Goal: Communication & Community: Answer question/provide support

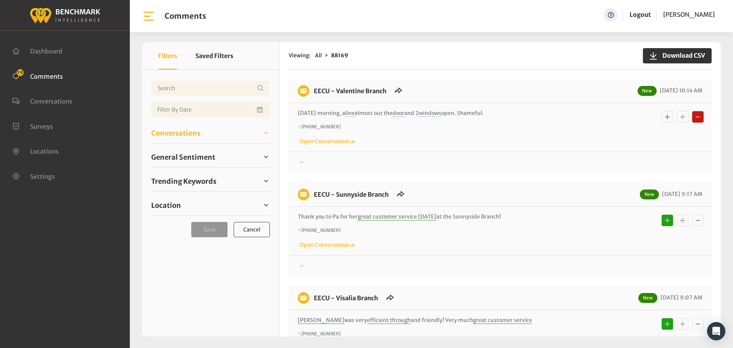
click at [176, 136] on span "Conversations" at bounding box center [175, 133] width 49 height 10
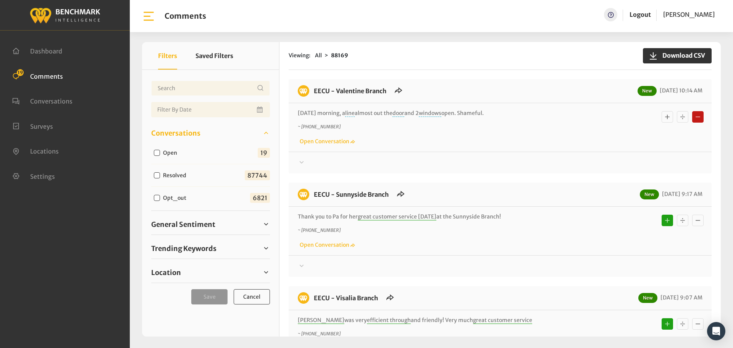
click at [156, 152] on input "Open" at bounding box center [157, 153] width 6 height 6
checkbox input "true"
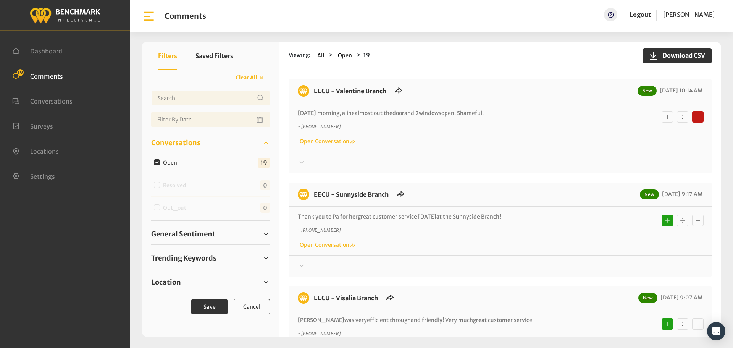
click at [298, 155] on div "Thanks for your feedback about EECU; we’ll be sure to follow up on this. If at …" at bounding box center [500, 160] width 423 height 16
click at [303, 163] on icon at bounding box center [302, 162] width 8 height 9
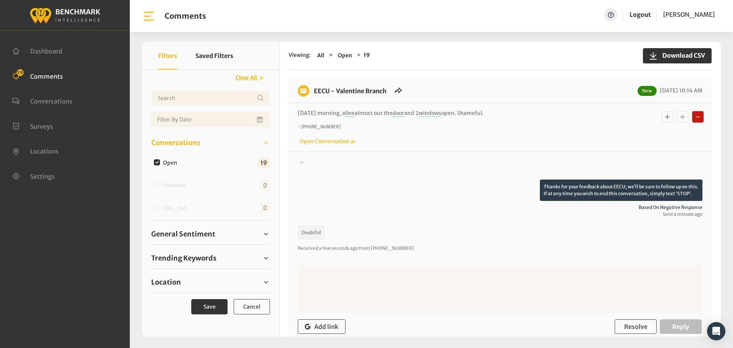
click at [368, 290] on textarea at bounding box center [500, 289] width 405 height 48
click at [329, 284] on textarea at bounding box center [500, 289] width 405 height 48
paste textarea "We apologize for your experience. If you would like to speak with a supervisor,…"
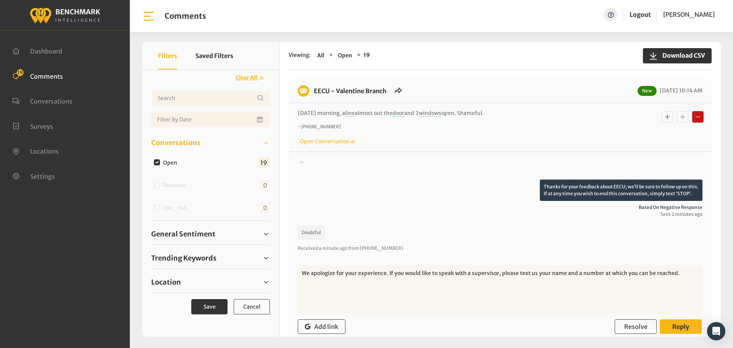
type textarea "We apologize for your experience. If you would like to speak with a supervisor,…"
click at [686, 325] on span "Reply" at bounding box center [681, 327] width 17 height 8
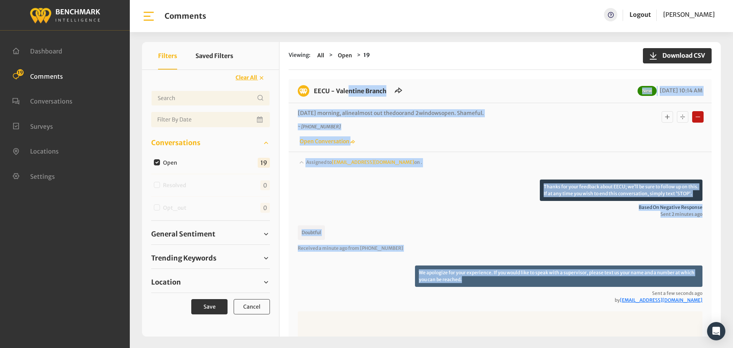
drag, startPoint x: 471, startPoint y: 279, endPoint x: 315, endPoint y: 91, distance: 244.7
click at [315, 91] on div "EECU - Valentine Branch New [DATE] 10:14 AM [DATE] morning, a line almost out t…" at bounding box center [500, 245] width 423 height 333
copy div "EECU - Valentine Branch New [DATE] 10:14 AM [DATE] morning, a line almost out t…"
click at [168, 283] on span "Location" at bounding box center [166, 282] width 30 height 10
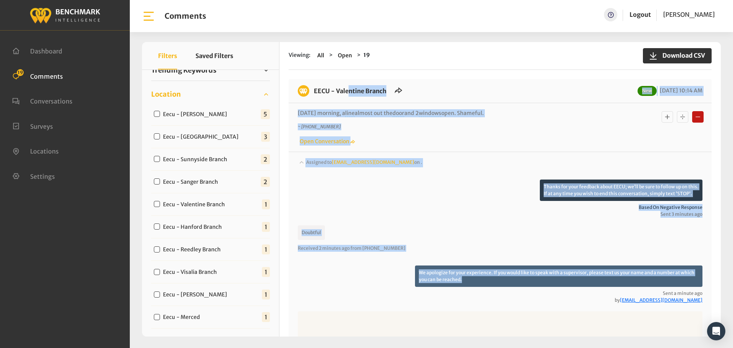
scroll to position [191, 0]
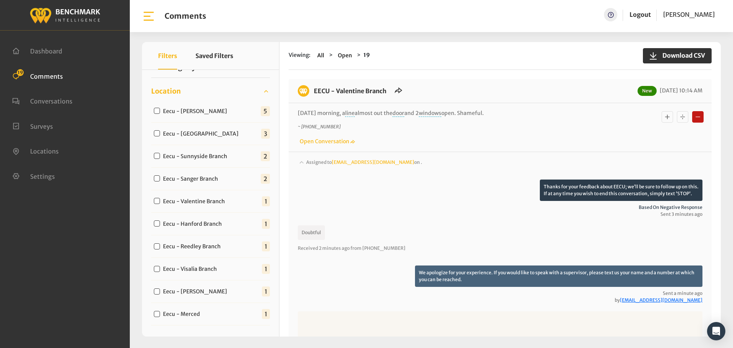
click at [161, 201] on label "Eecu - Valentine Branch" at bounding box center [195, 201] width 71 height 8
click at [160, 201] on input "Eecu - Valentine Branch" at bounding box center [157, 201] width 6 height 6
checkbox input "true"
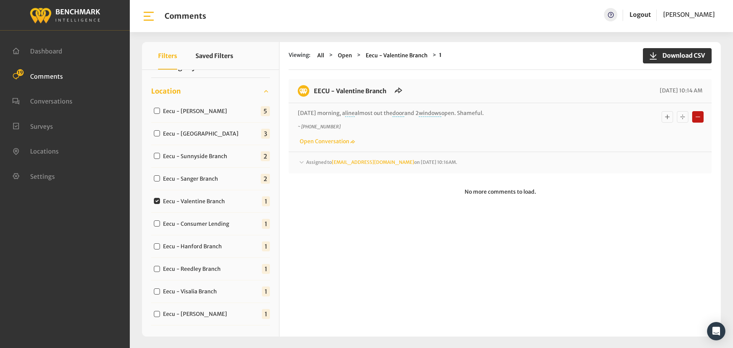
click at [303, 164] on icon at bounding box center [302, 162] width 8 height 9
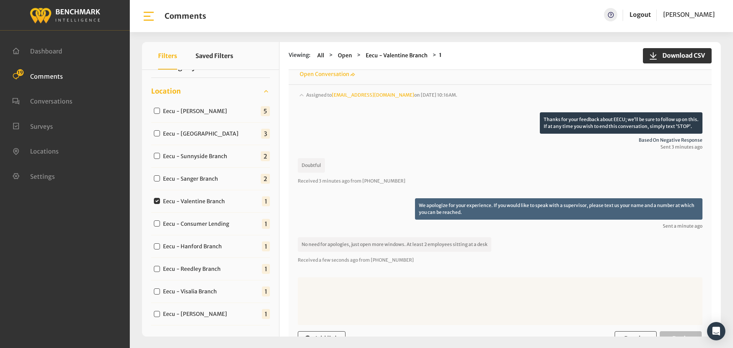
scroll to position [76, 0]
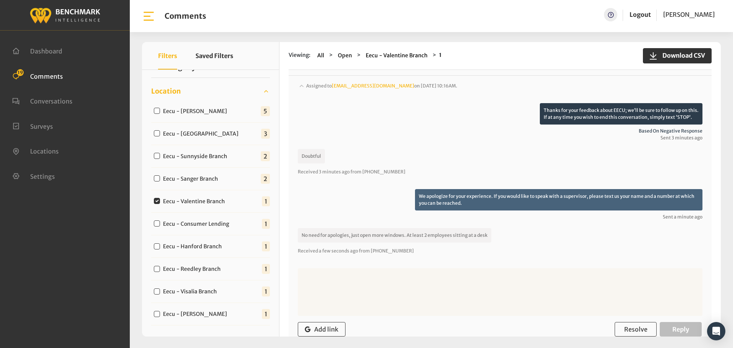
click at [407, 287] on textarea at bounding box center [500, 292] width 405 height 48
click at [393, 286] on textarea at bounding box center [500, 292] width 405 height 48
click at [385, 277] on textarea "We appreciate your feedback and will share it with our branch management staff." at bounding box center [500, 292] width 405 height 48
click at [409, 275] on textarea "We appreciate your feedback and will share it with our branch management staff." at bounding box center [500, 292] width 405 height 48
type textarea "We appreciate your feedback and will share your text message with our branch ma…"
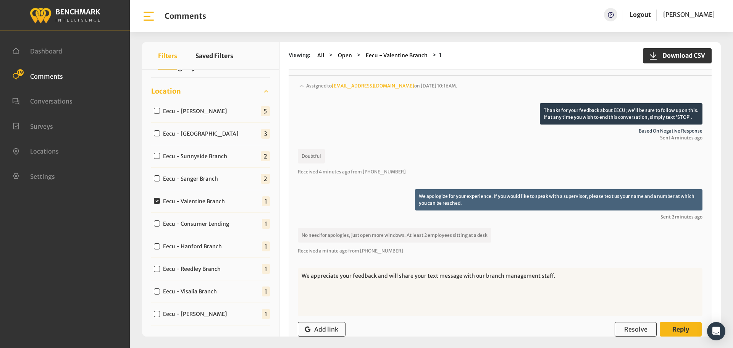
click at [686, 329] on span "Reply" at bounding box center [681, 329] width 17 height 8
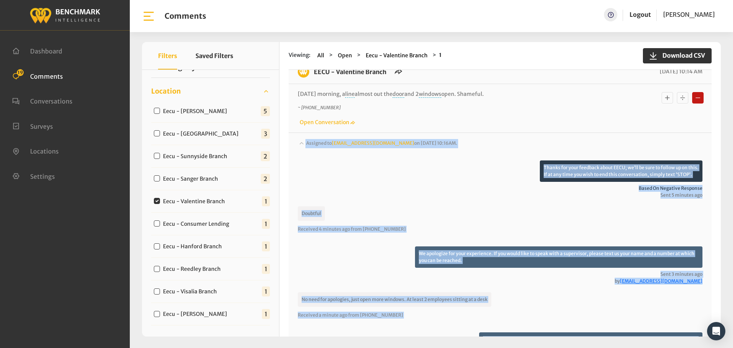
scroll to position [0, 0]
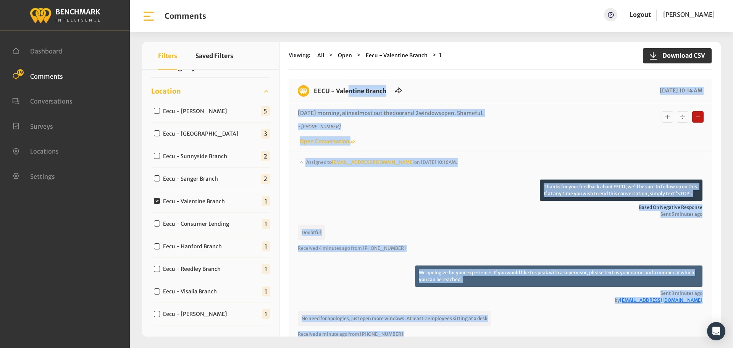
drag, startPoint x: 696, startPoint y: 282, endPoint x: 312, endPoint y: 86, distance: 430.3
click at [312, 86] on div "EECU - Valentine Branch [DATE] 10:14 AM [DATE] morning, a line almost out the d…" at bounding box center [500, 285] width 423 height 412
copy div "LORE - Ipsumdolo Sitame 22/52/2912 46:29 CO Adipis elitsed, d eius tempor inc u…"
click at [156, 202] on input "Eecu - Valentine Branch" at bounding box center [157, 201] width 6 height 6
checkbox input "false"
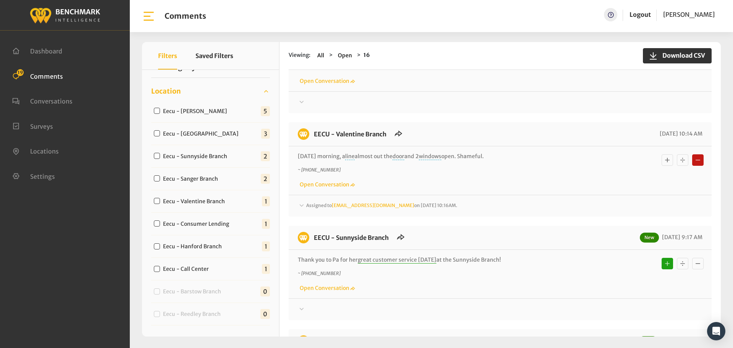
click at [321, 201] on div "Assigned to [EMAIL_ADDRESS][DOMAIN_NAME] on [DATE] 10:16AM." at bounding box center [500, 205] width 405 height 9
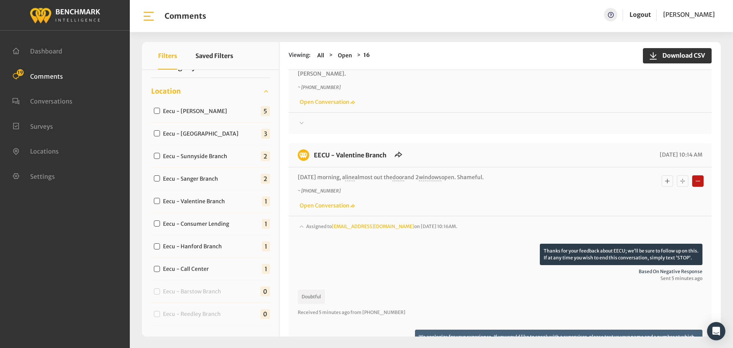
scroll to position [38, 0]
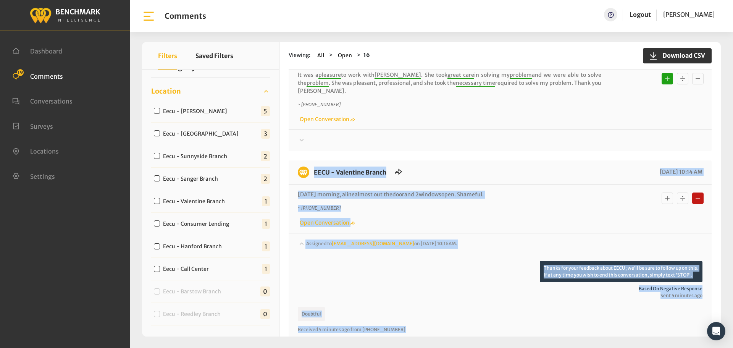
drag, startPoint x: 360, startPoint y: 227, endPoint x: 309, endPoint y: 164, distance: 80.8
copy div "EECU - Valentine Branch [DATE] 10:14 AM [DATE] morning, a line almost out the d…"
click at [410, 261] on div "Thanks for your feedback about EECU; we’ll be sure to follow up on this. If at …" at bounding box center [500, 280] width 405 height 38
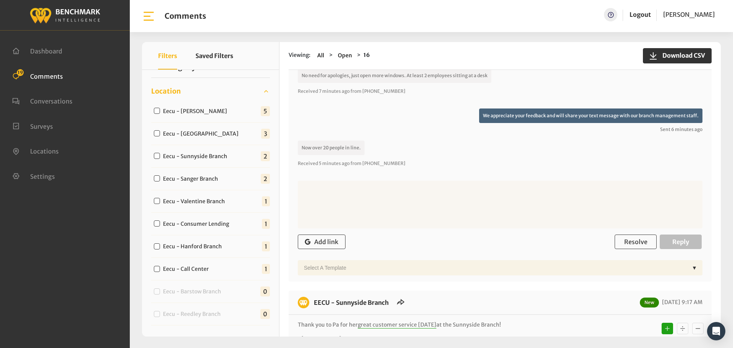
scroll to position [382, 0]
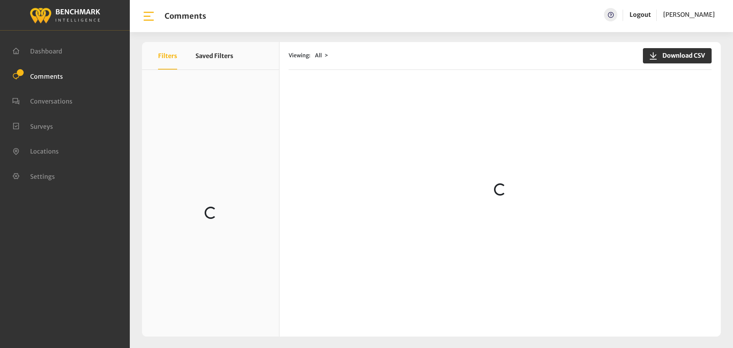
scroll to position [306, 0]
click at [285, 262] on div "Viewing: All Download CSV Loading..." at bounding box center [501, 189] width 442 height 294
